Goal: Task Accomplishment & Management: Manage account settings

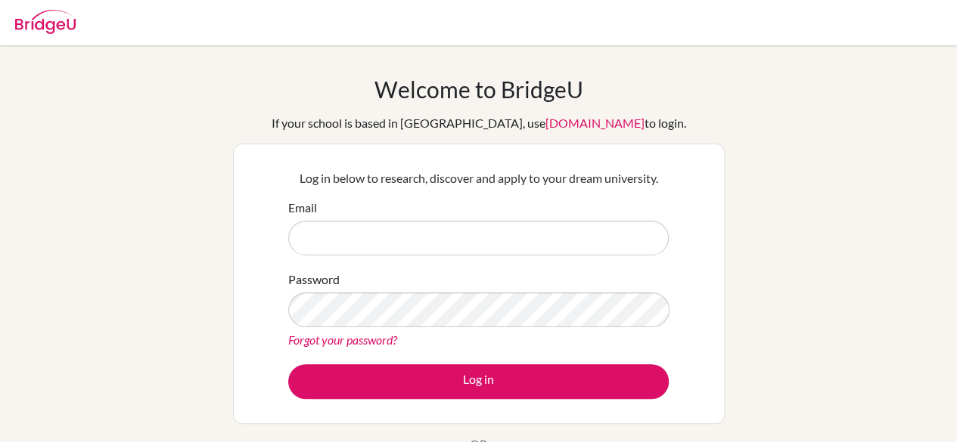
click at [523, 210] on div "Email" at bounding box center [478, 227] width 380 height 57
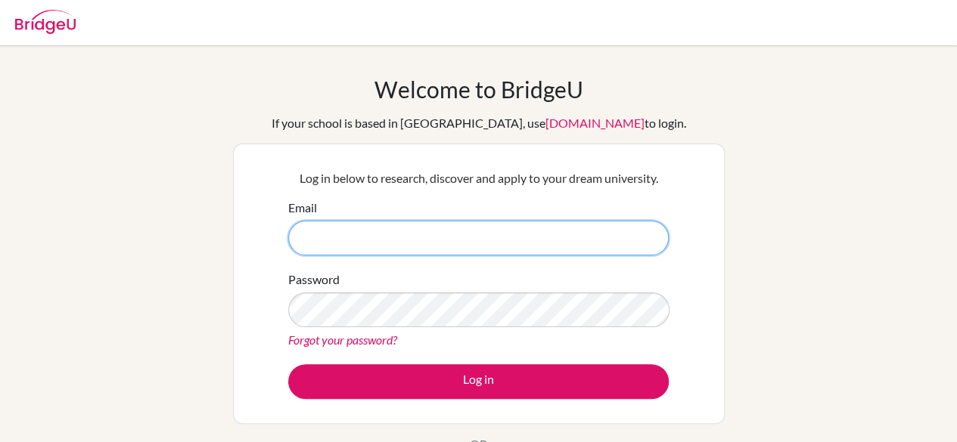
click at [521, 225] on input "Email" at bounding box center [478, 238] width 380 height 35
type input "[EMAIL_ADDRESS][DOMAIN_NAME]"
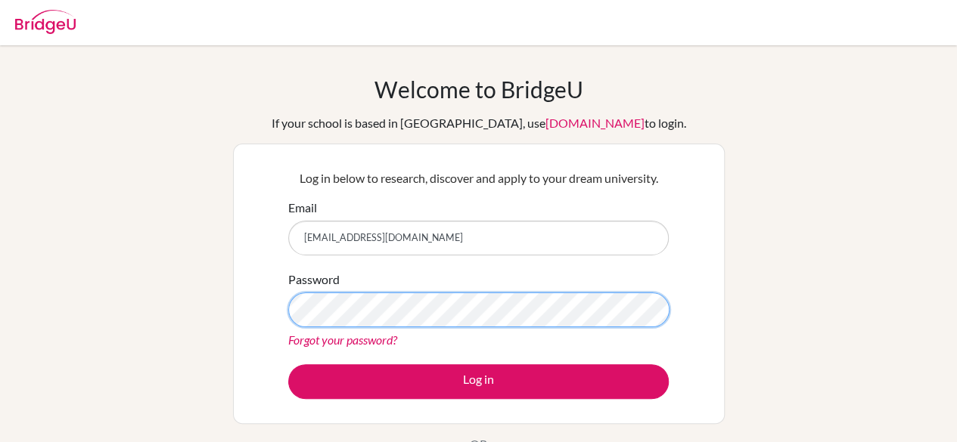
click at [288, 365] on button "Log in" at bounding box center [478, 382] width 380 height 35
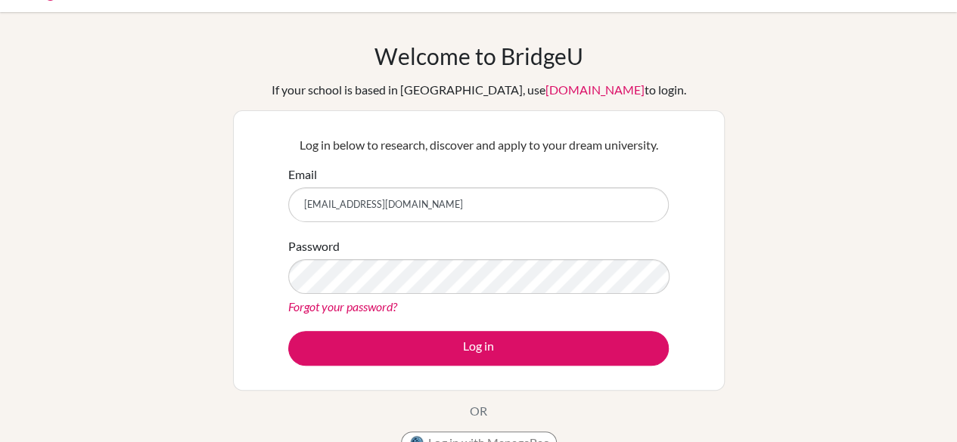
scroll to position [24, 0]
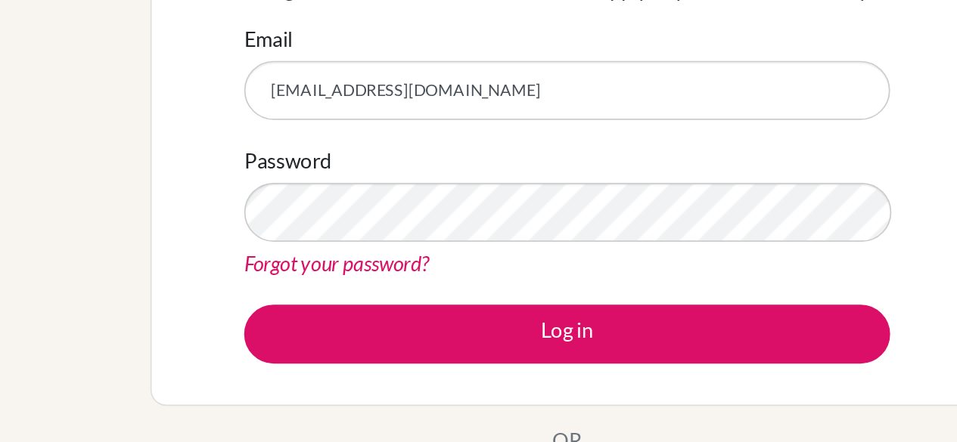
scroll to position [4, 0]
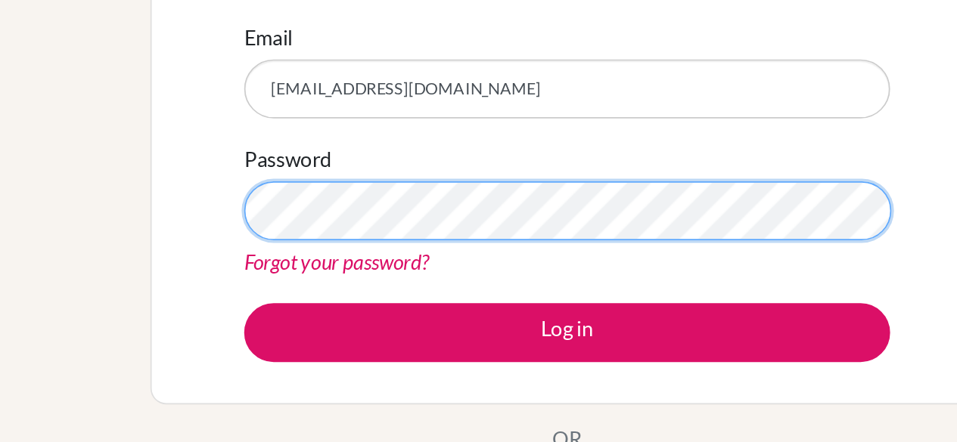
click at [288, 361] on button "Log in" at bounding box center [478, 378] width 380 height 35
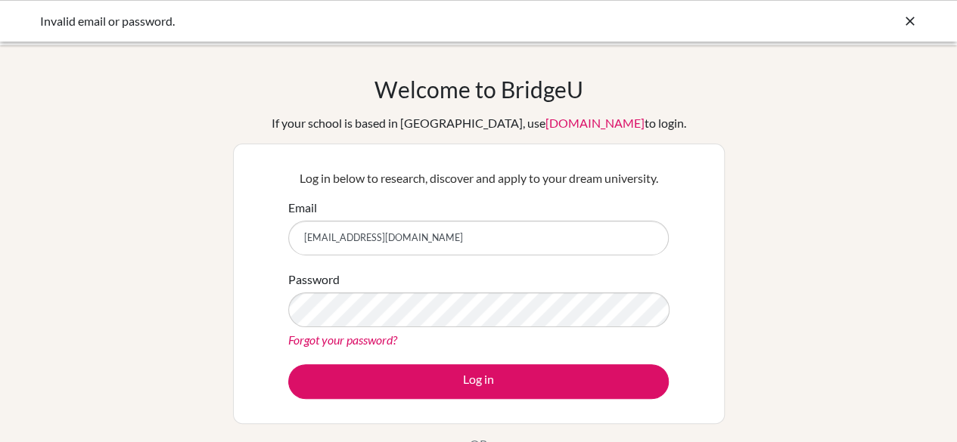
click at [331, 336] on link "Forgot your password?" at bounding box center [342, 340] width 109 height 14
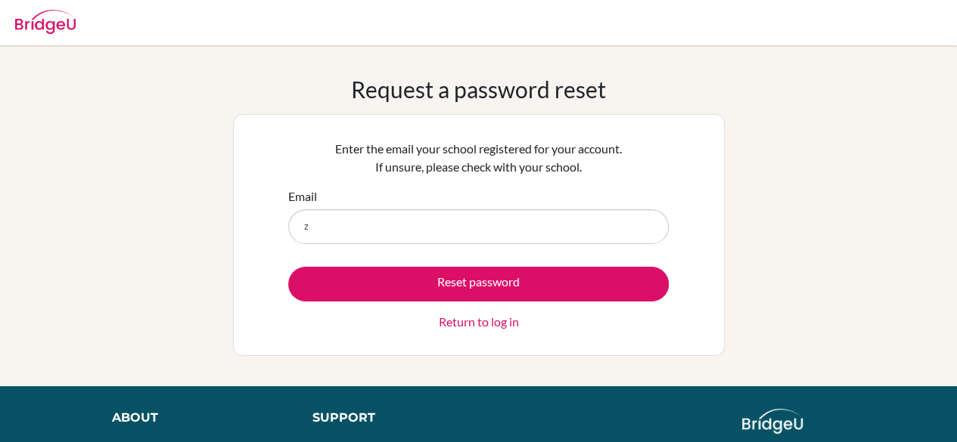
type input "[EMAIL_ADDRESS][DOMAIN_NAME]"
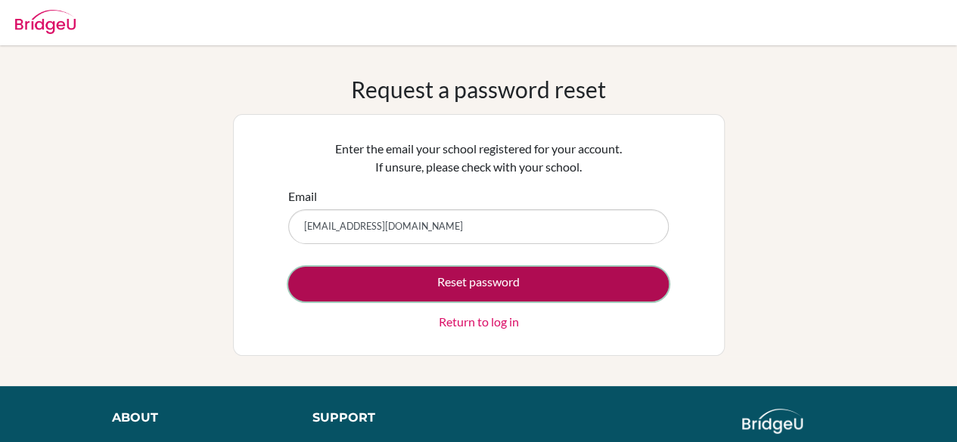
click at [451, 292] on button "Reset password" at bounding box center [478, 284] width 380 height 35
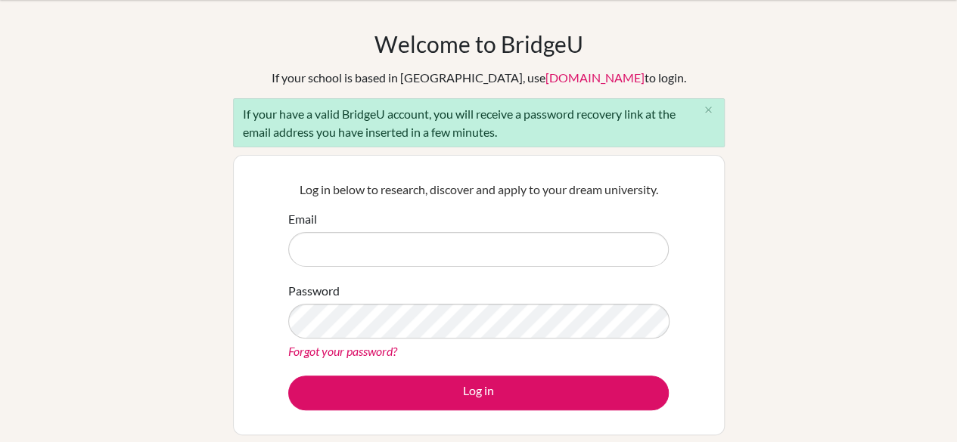
scroll to position [46, 0]
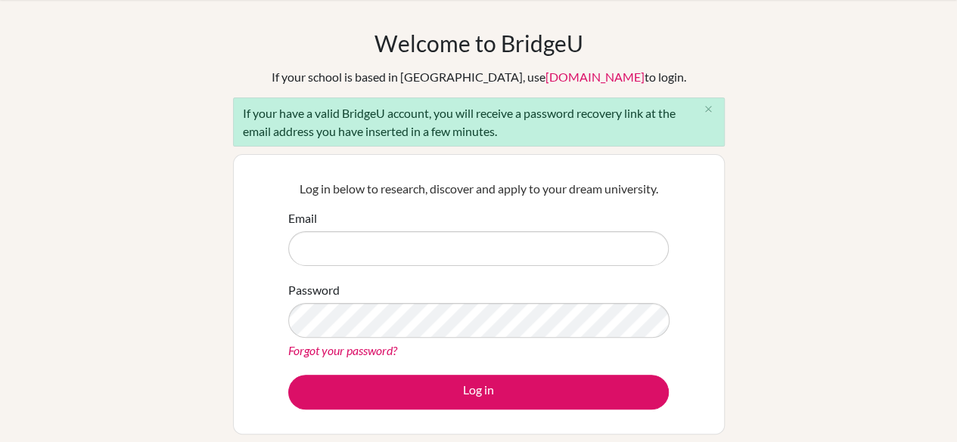
click at [668, 120] on div "If your have a valid BridgeU account, you will receive a password recovery link…" at bounding box center [479, 122] width 492 height 49
click at [587, 203] on div "Log in below to research, discover and apply to your dream university. Email Pa…" at bounding box center [478, 294] width 399 height 249
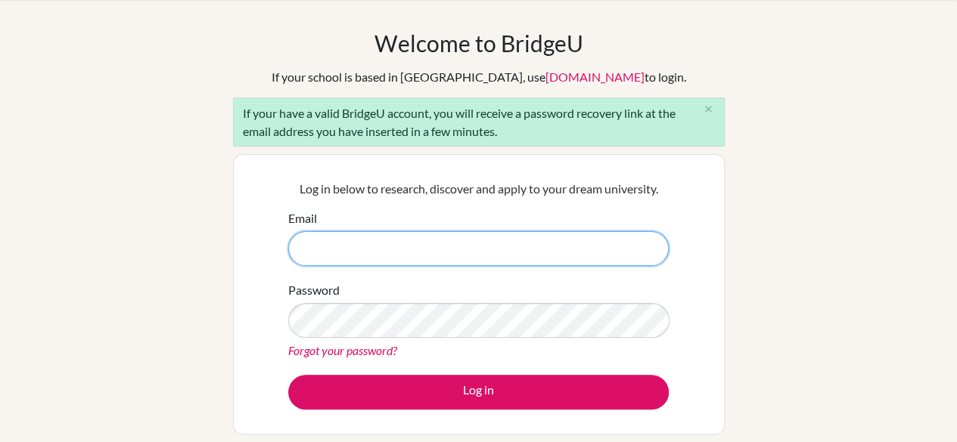
click at [396, 262] on input "Email" at bounding box center [478, 248] width 380 height 35
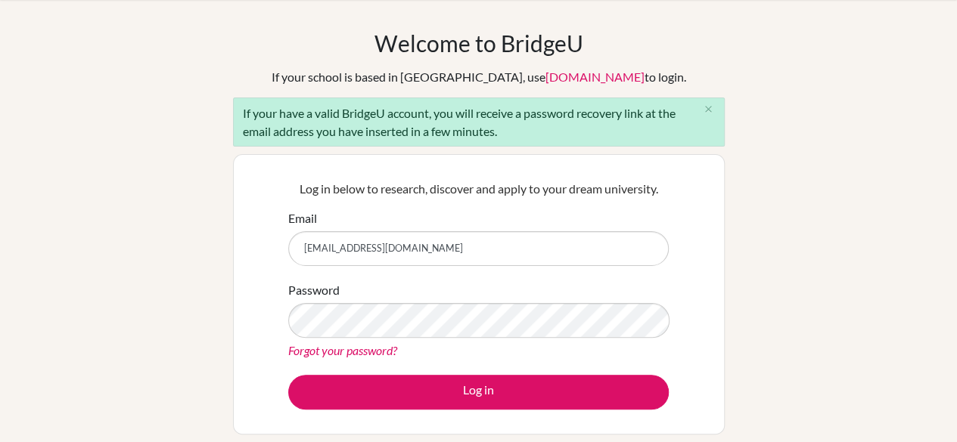
click at [647, 114] on div "If your have a valid BridgeU account, you will receive a password recovery link…" at bounding box center [479, 122] width 492 height 49
click at [360, 140] on div "If your have a valid BridgeU account, you will receive a password recovery link…" at bounding box center [479, 122] width 492 height 49
click at [694, 108] on button "close" at bounding box center [709, 109] width 30 height 23
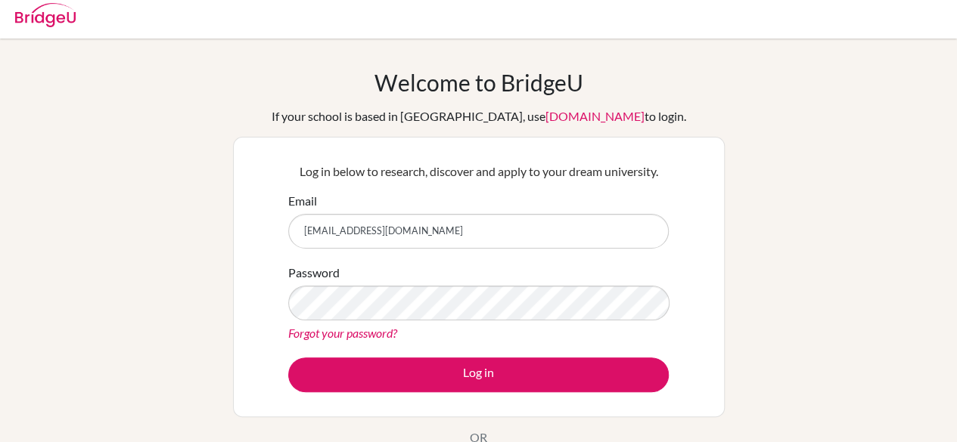
scroll to position [6, 0]
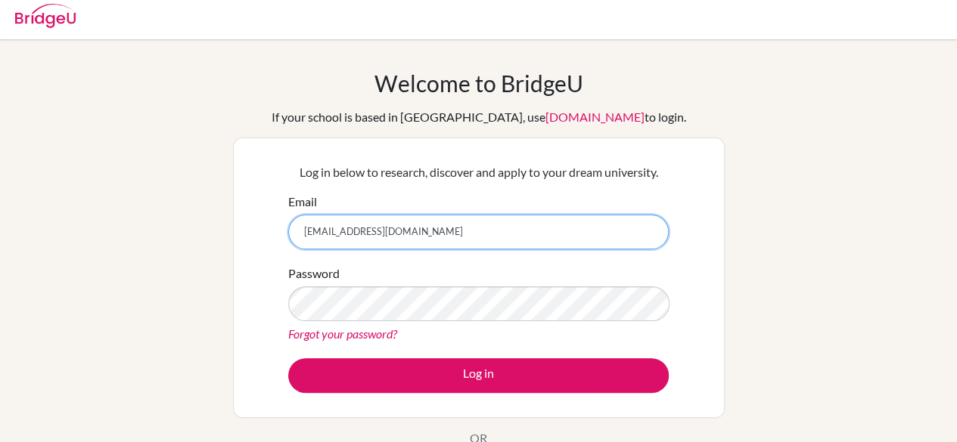
click at [395, 231] on input "[EMAIL_ADDRESS][DOMAIN_NAME]" at bounding box center [478, 232] width 380 height 35
type input "[EMAIL_ADDRESS][DOMAIN_NAME]"
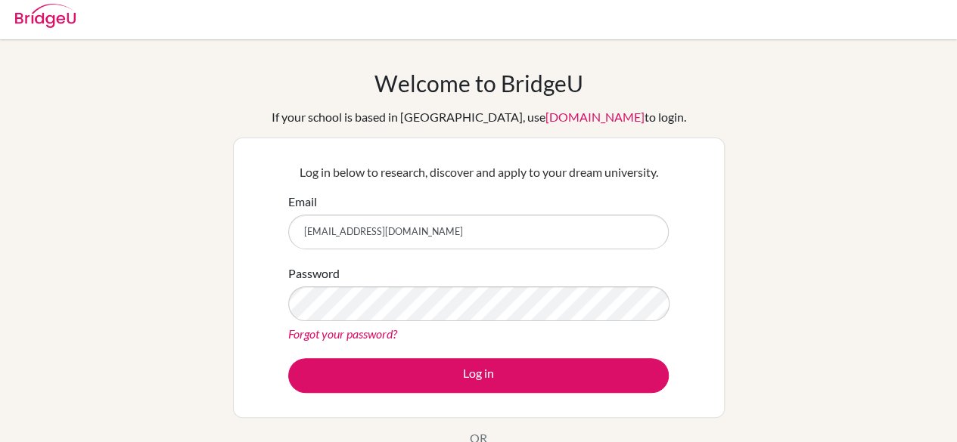
click at [383, 335] on link "Forgot your password?" at bounding box center [342, 334] width 109 height 14
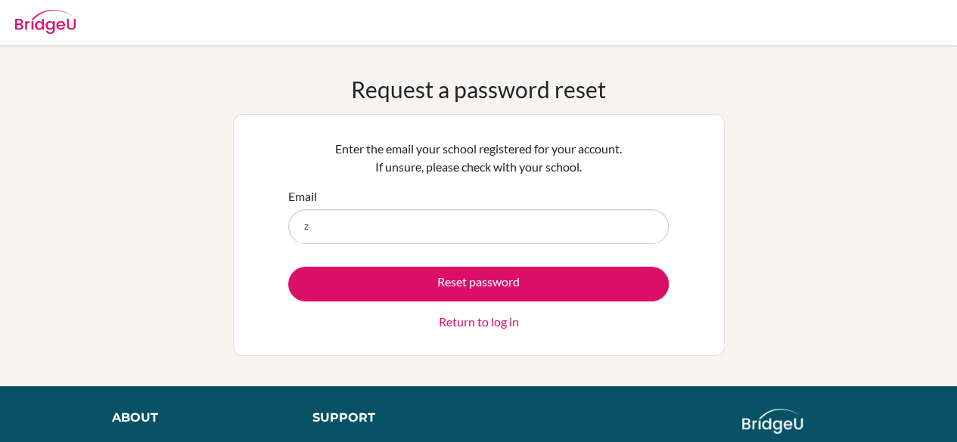
click at [464, 225] on input "z" at bounding box center [478, 227] width 380 height 35
type input "[EMAIL_ADDRESS][DOMAIN_NAME]"
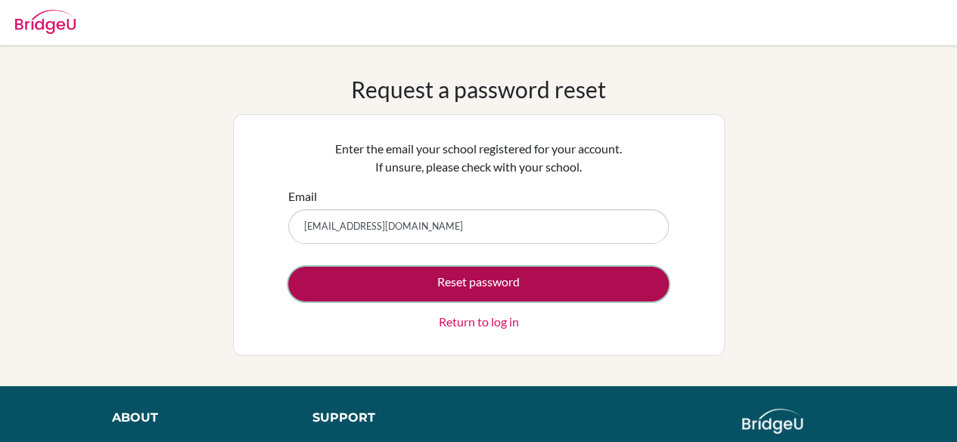
click at [529, 282] on button "Reset password" at bounding box center [478, 284] width 380 height 35
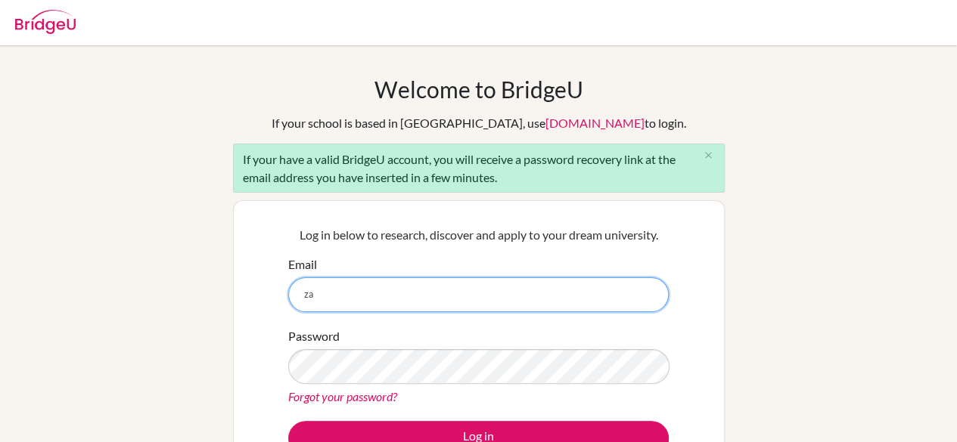
type input "z"
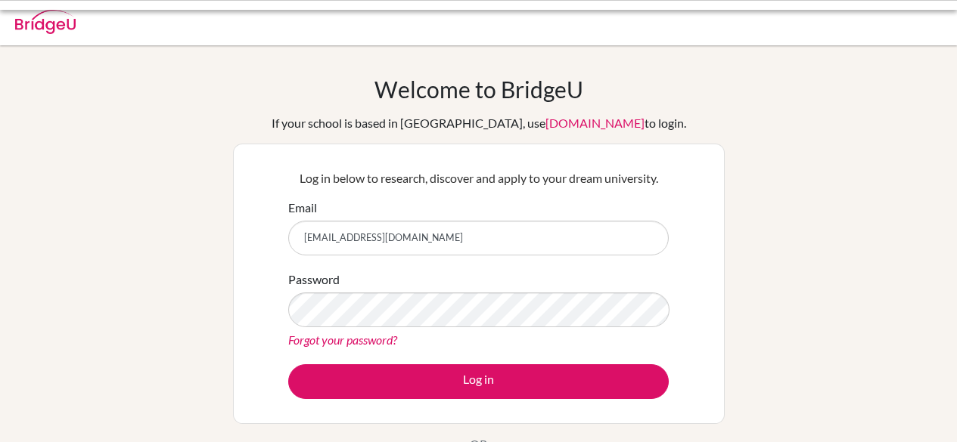
scroll to position [107, 0]
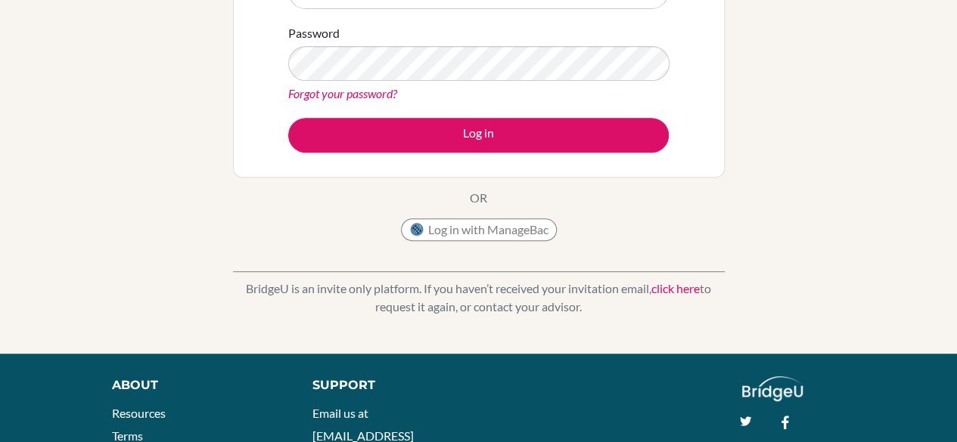
scroll to position [249, 0]
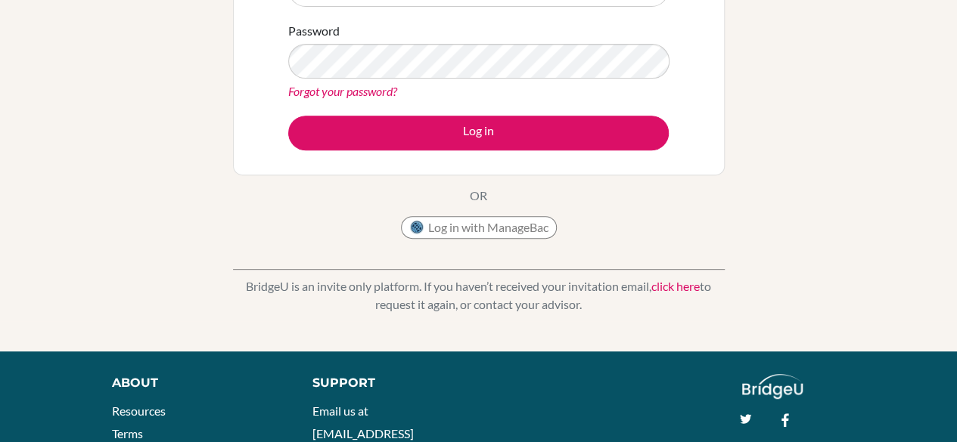
click at [666, 290] on link "click here" at bounding box center [675, 286] width 48 height 14
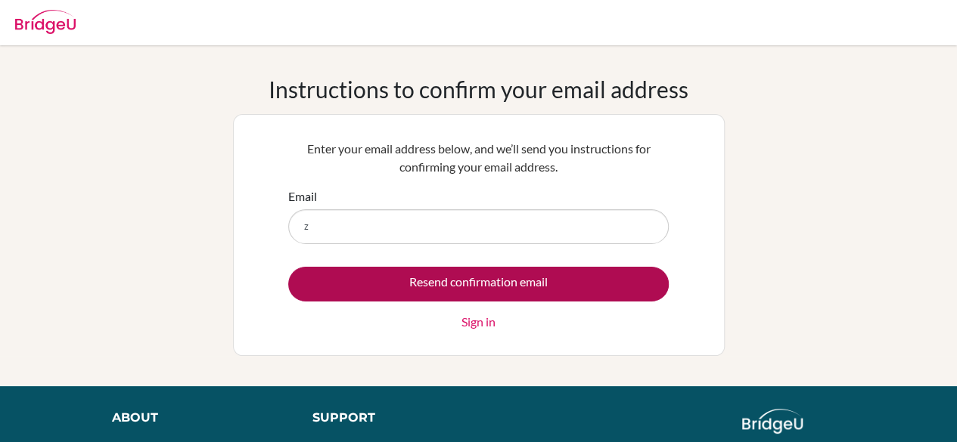
type input "[EMAIL_ADDRESS][DOMAIN_NAME]"
click at [488, 280] on input "Resend confirmation email" at bounding box center [478, 284] width 380 height 35
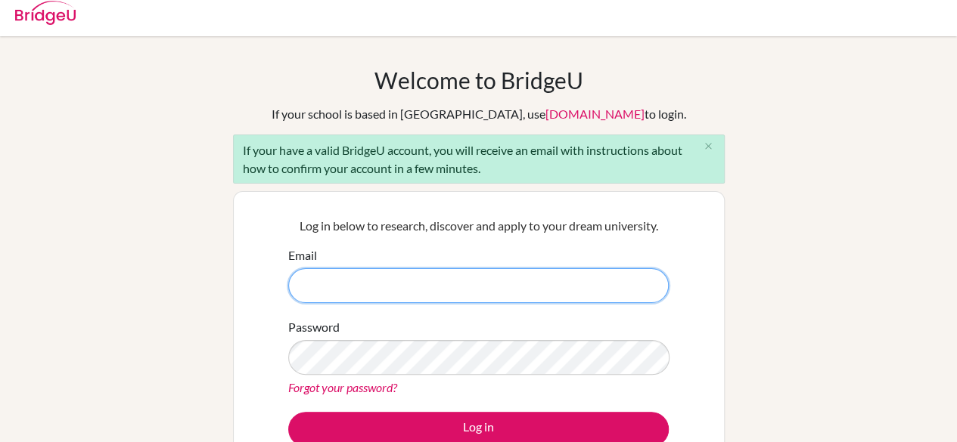
scroll to position [90, 0]
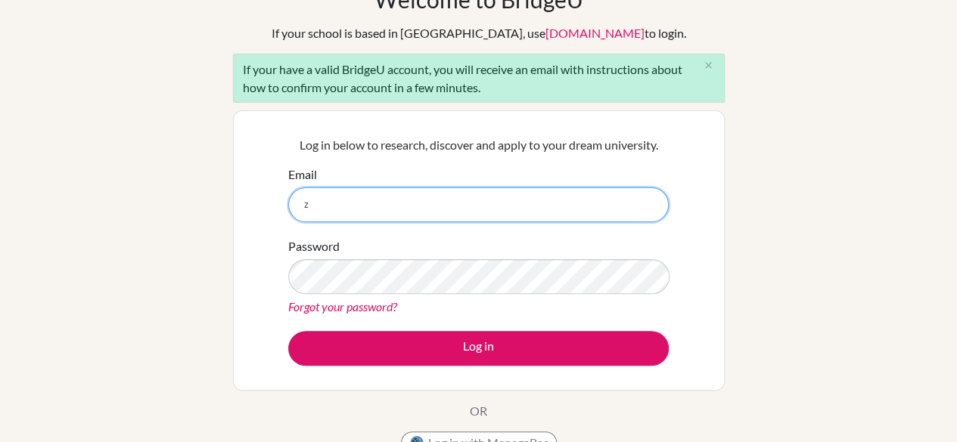
type input "[EMAIL_ADDRESS][DOMAIN_NAME]"
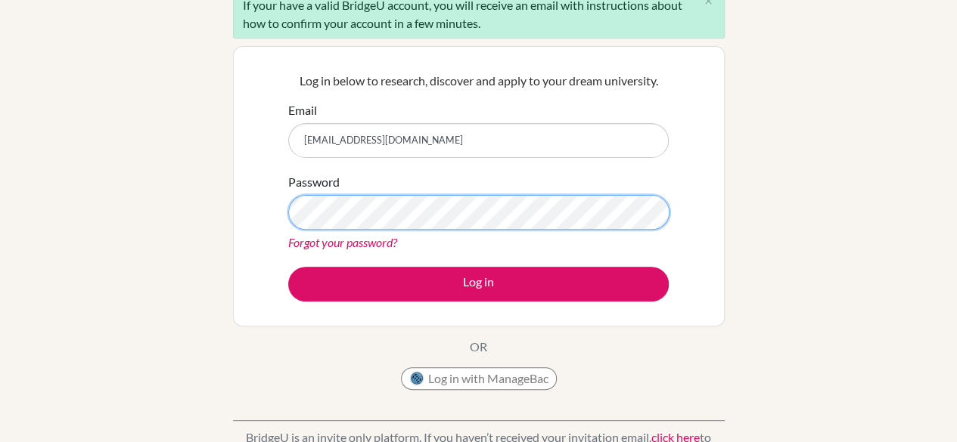
scroll to position [155, 0]
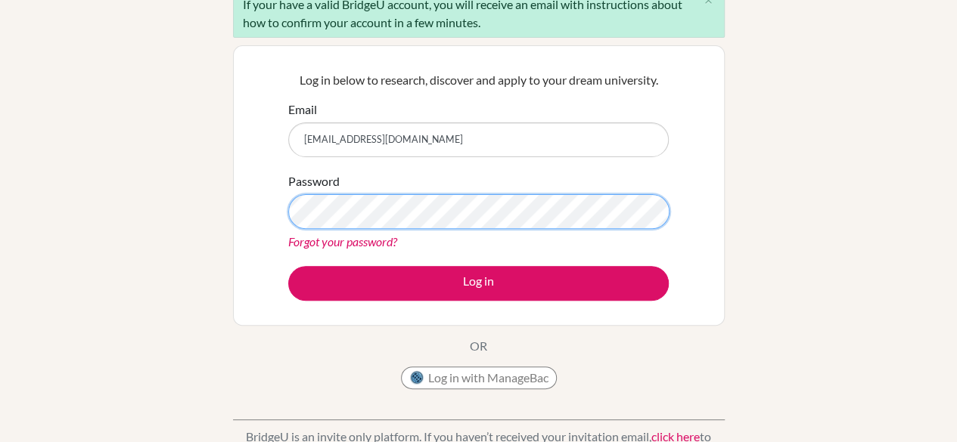
click at [288, 266] on button "Log in" at bounding box center [478, 283] width 380 height 35
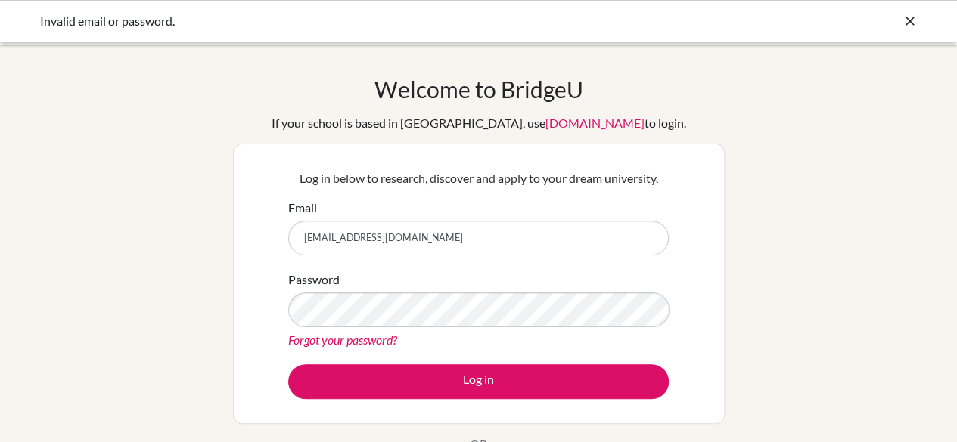
click at [363, 234] on input "[EMAIL_ADDRESS][DOMAIN_NAME]" at bounding box center [478, 238] width 380 height 35
type input "[EMAIL_ADDRESS][PERSON_NAME][DOMAIN_NAME]"
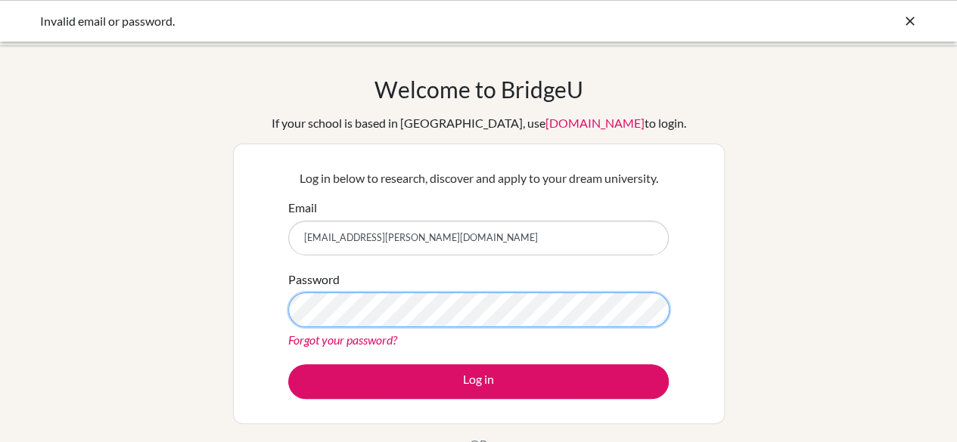
click at [288, 365] on button "Log in" at bounding box center [478, 382] width 380 height 35
